Goal: Task Accomplishment & Management: Complete application form

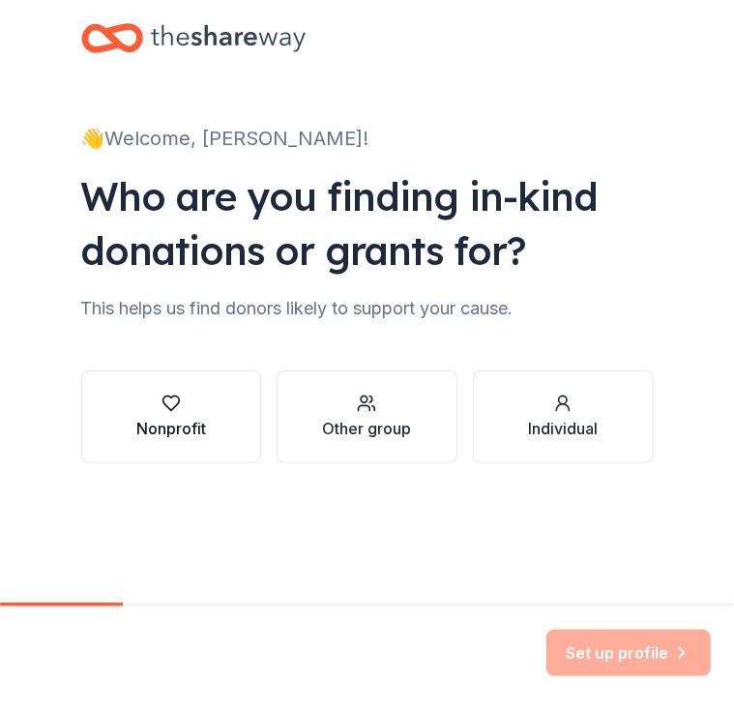
click at [182, 440] on button "Nonprofit" at bounding box center [171, 416] width 181 height 93
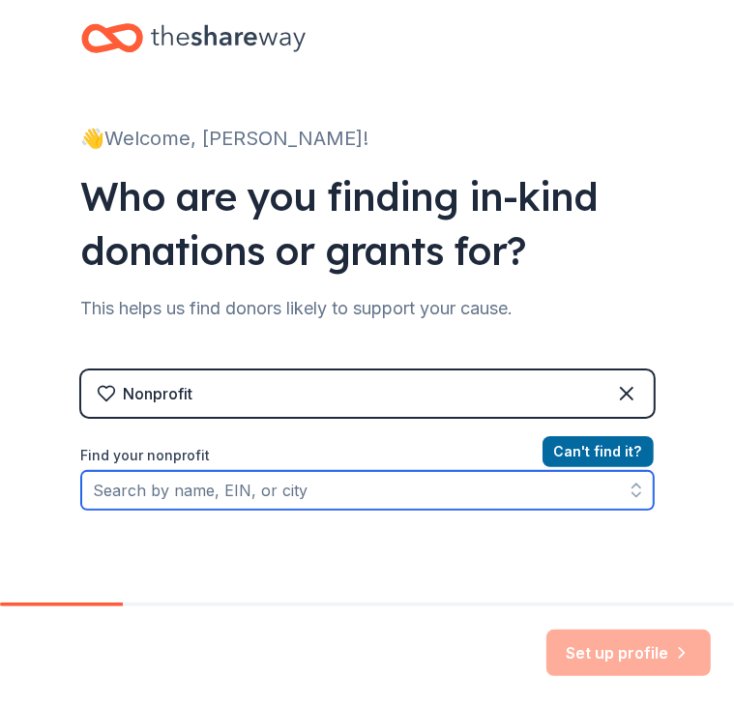
click at [201, 486] on input "Find your nonprofit" at bounding box center [367, 490] width 572 height 39
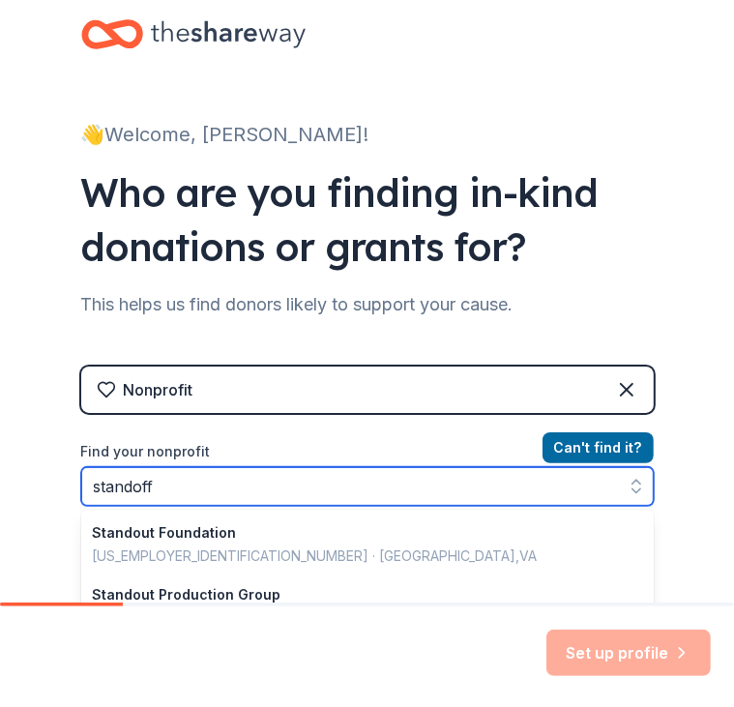
scroll to position [193, 0]
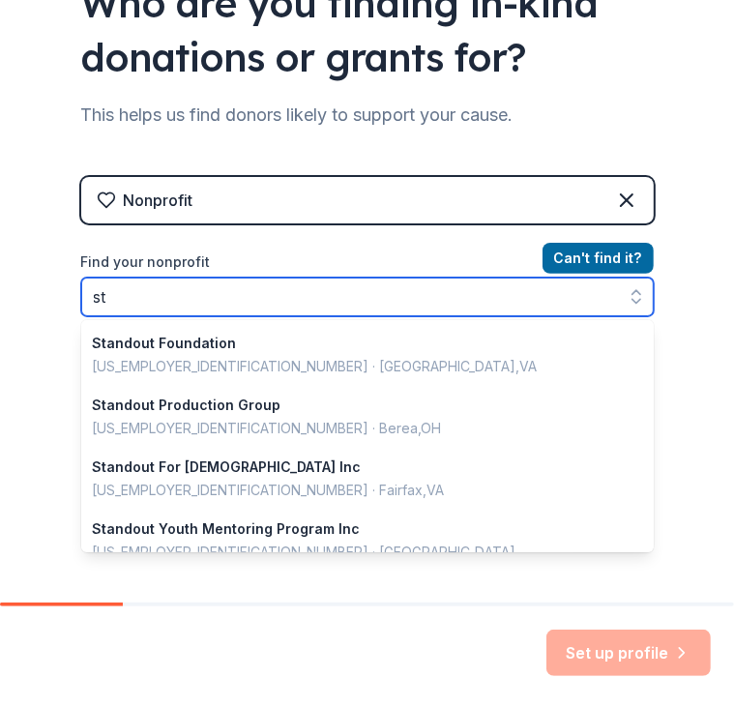
type input "s"
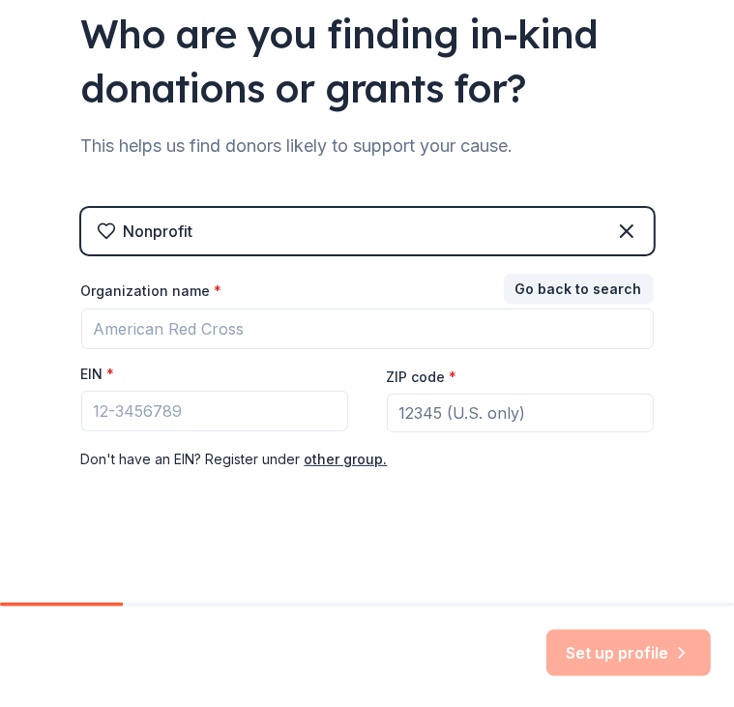
scroll to position [162, 0]
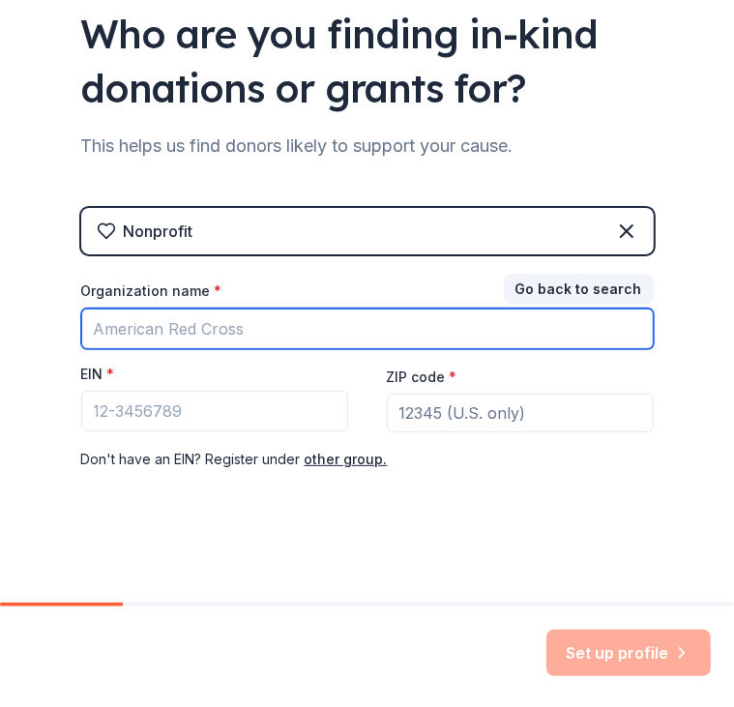
click at [197, 336] on input "Organization name *" at bounding box center [367, 328] width 572 height 41
type input "Blood Tribe Department of Health"
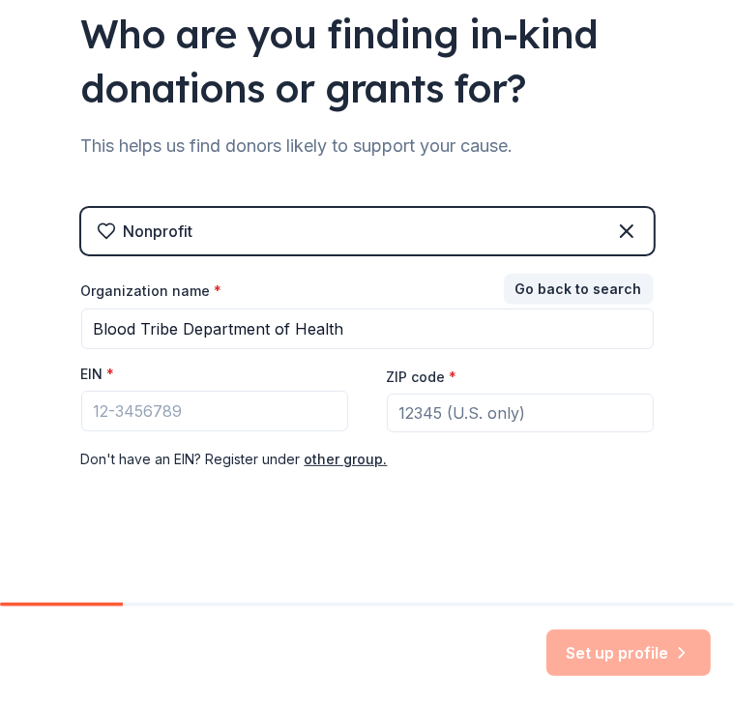
click at [612, 662] on div "Set up profile" at bounding box center [628, 653] width 164 height 46
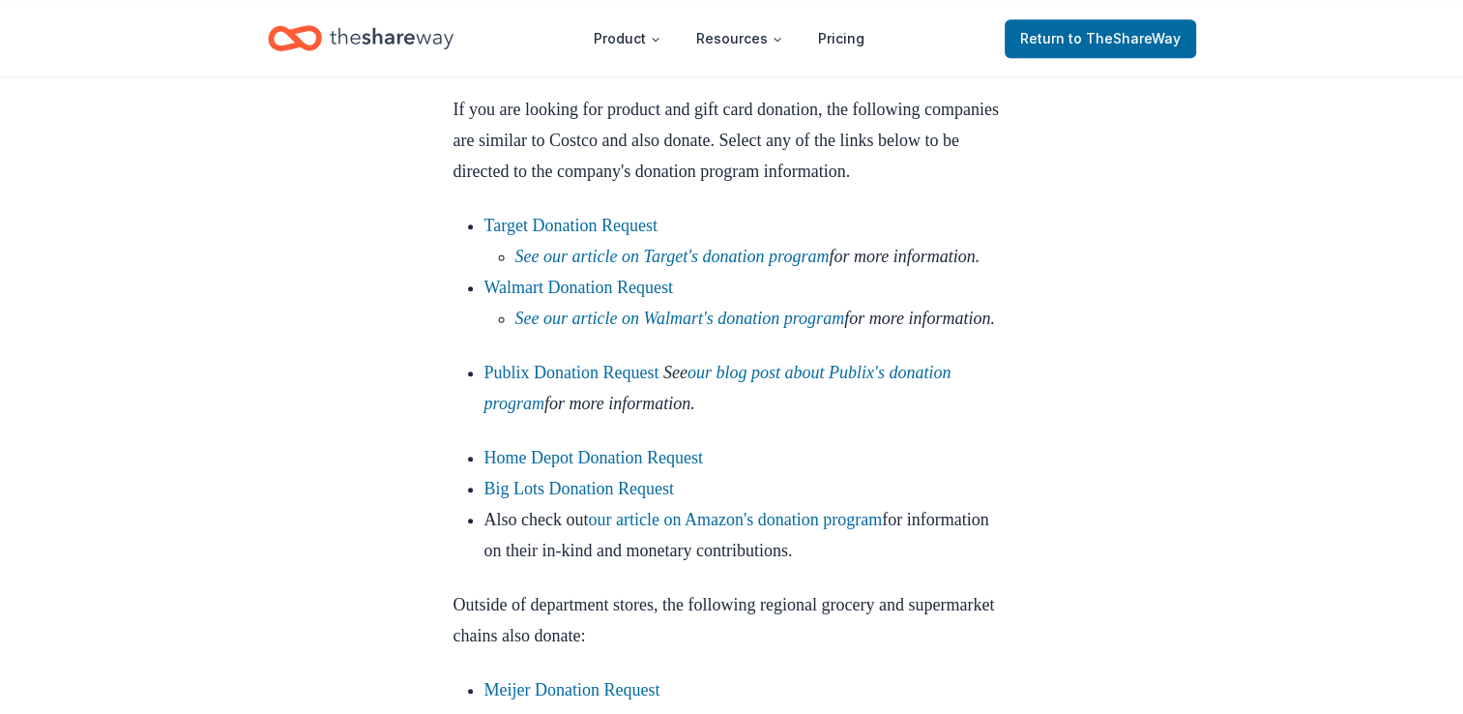
scroll to position [1632, 0]
click at [537, 297] on link "Walmart Donation Request" at bounding box center [579, 287] width 190 height 19
click at [585, 297] on link "Walmart Donation Request" at bounding box center [579, 287] width 190 height 19
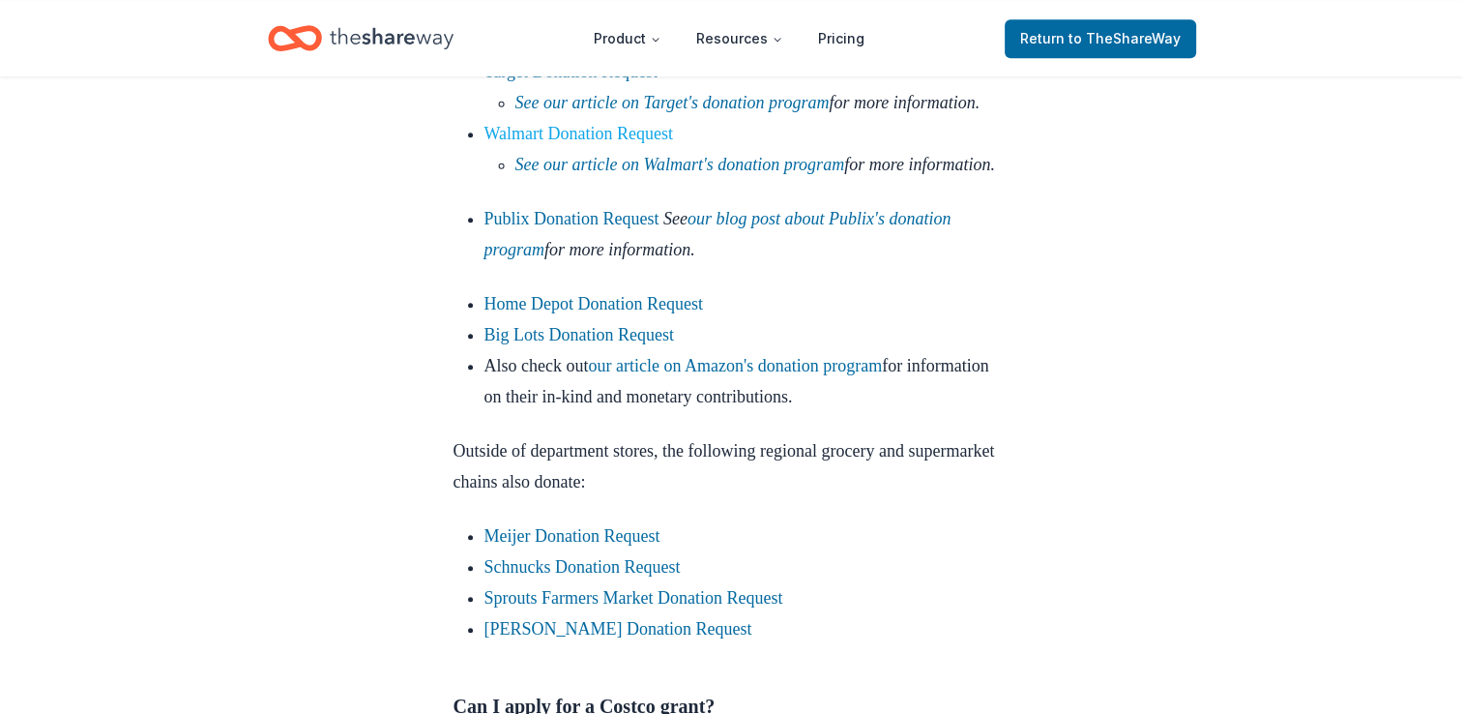
scroll to position [1787, 0]
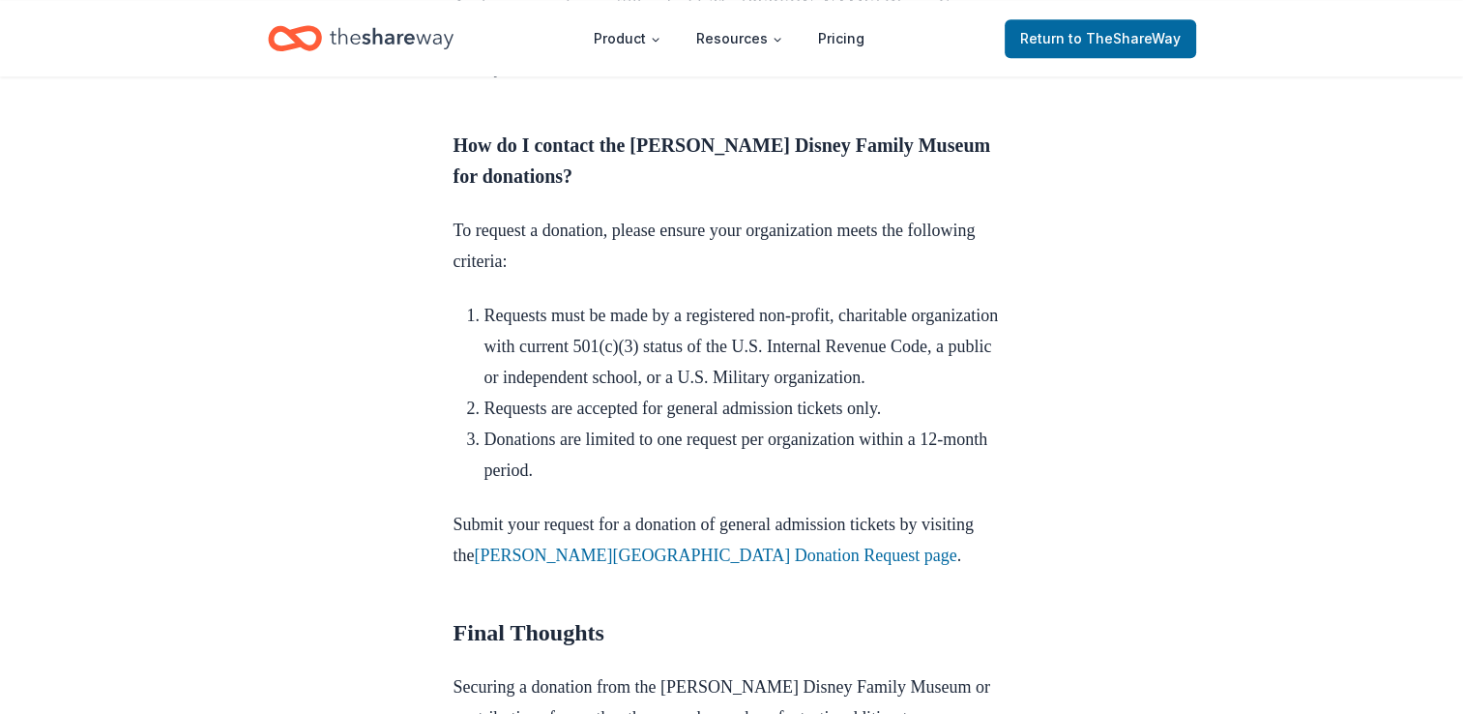
scroll to position [2346, 0]
